Goal: Task Accomplishment & Management: Manage account settings

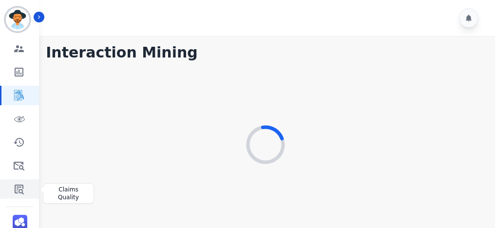
click at [22, 184] on icon "Sidebar" at bounding box center [19, 189] width 12 height 12
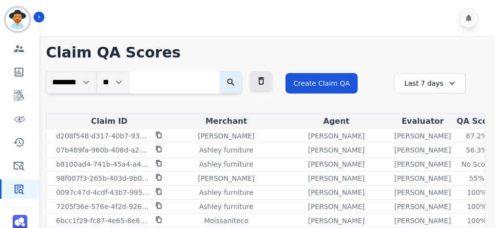
click at [161, 86] on input "search" at bounding box center [174, 82] width 91 height 22
paste input "**********"
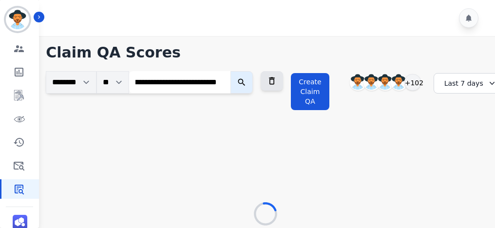
type input "**********"
click at [231, 71] on button "submit" at bounding box center [242, 82] width 22 height 22
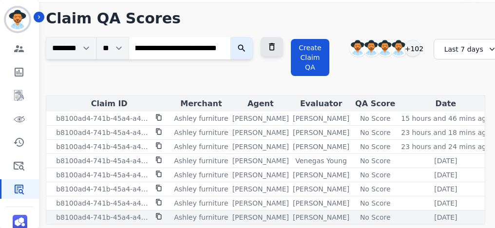
scroll to position [0, 0]
click at [317, 217] on p "[PERSON_NAME]" at bounding box center [321, 218] width 57 height 10
click at [359, 214] on div "No Score" at bounding box center [375, 218] width 44 height 10
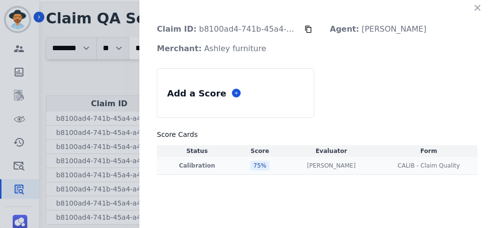
click at [252, 162] on div "75 %" at bounding box center [260, 166] width 19 height 10
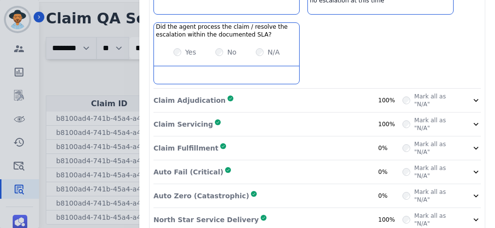
scroll to position [281, 0]
click at [274, 93] on div "Claim Adjudication Complete 100%" at bounding box center [278, 101] width 249 height 16
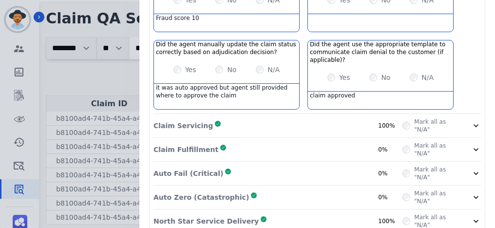
scroll to position [427, 0]
click at [266, 118] on div "Claim Servicing Complete 100%" at bounding box center [278, 126] width 249 height 16
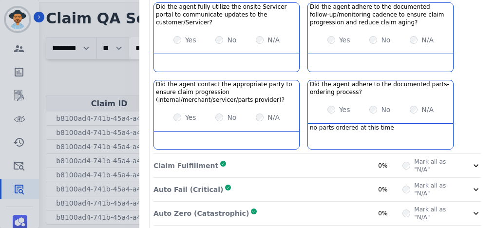
scroll to position [659, 0]
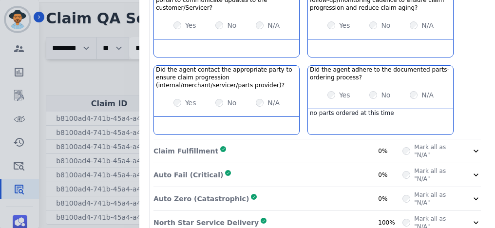
click at [244, 167] on div "Auto Fail (Critical) Complete 0%" at bounding box center [278, 175] width 249 height 16
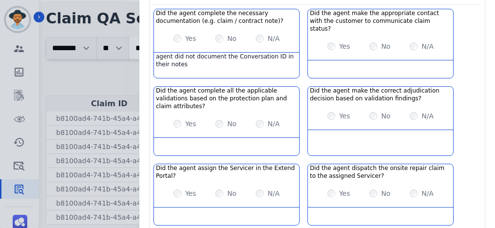
scroll to position [867, 0]
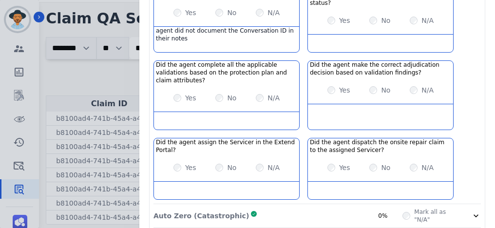
click at [250, 204] on div "Auto Zero (Catastrophic) Complete 0% Mark all as "N/A"" at bounding box center [318, 216] width 328 height 24
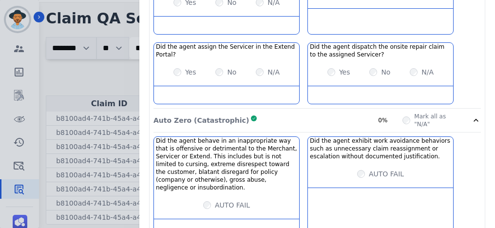
scroll to position [967, 0]
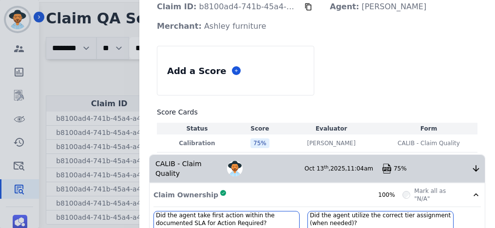
scroll to position [0, 0]
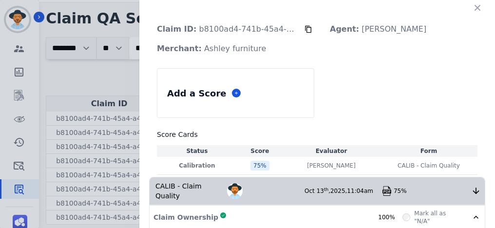
click at [373, 105] on div "Add a Score Score Cards Status Score Evaluator Form Calibration 75 % [PERSON_NA…" at bounding box center [317, 121] width 321 height 107
